Goal: Find specific page/section

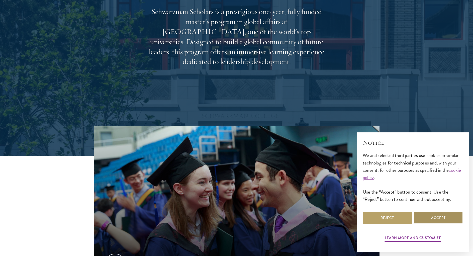
click at [446, 217] on button "Accept" at bounding box center [438, 218] width 49 height 12
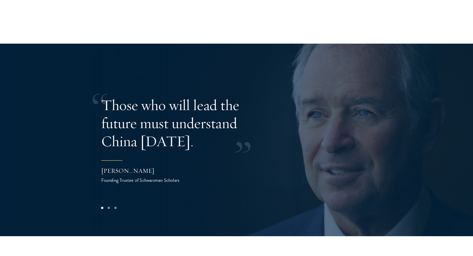
scroll to position [1028, 0]
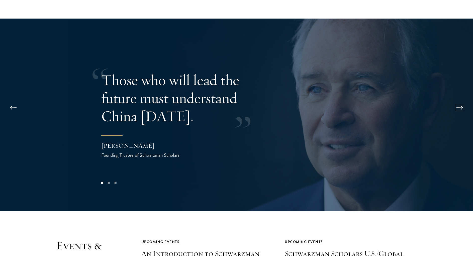
click at [456, 101] on button at bounding box center [460, 108] width 17 height 14
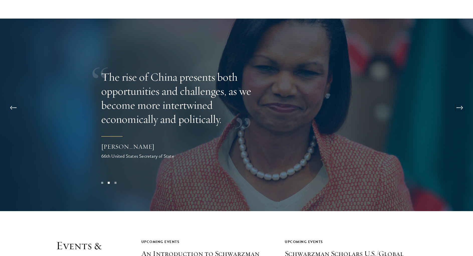
click at [456, 101] on button at bounding box center [460, 108] width 17 height 14
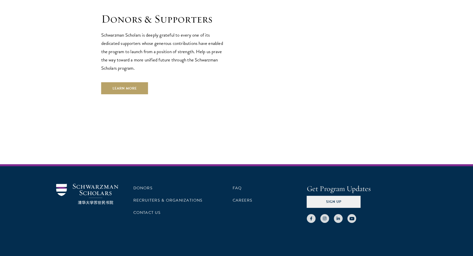
scroll to position [1453, 0]
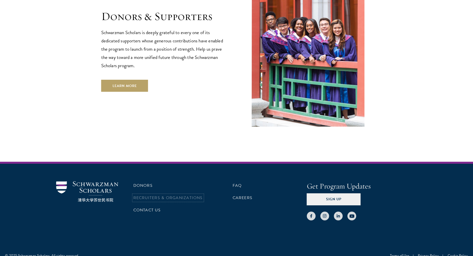
click at [196, 195] on link "Recruiters & Organizations" at bounding box center [167, 198] width 69 height 6
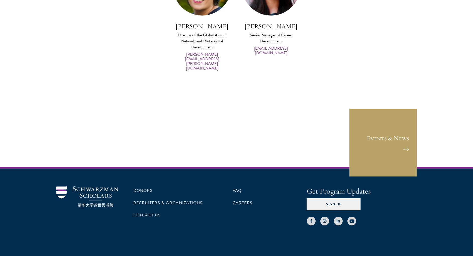
scroll to position [2525, 0]
